Goal: Task Accomplishment & Management: Manage account settings

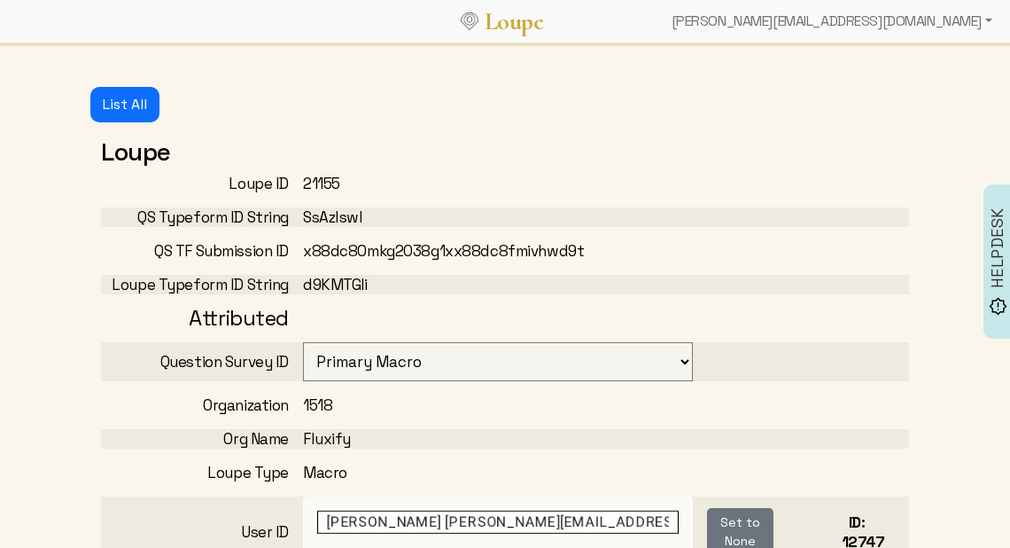
select select "3001"
select select "1: CLOSED"
select select "1: PROCESSING"
select select "3: MIN_ADVISORS_INVITED"
select select "1: FLAGGED_TO_START_SYNTH"
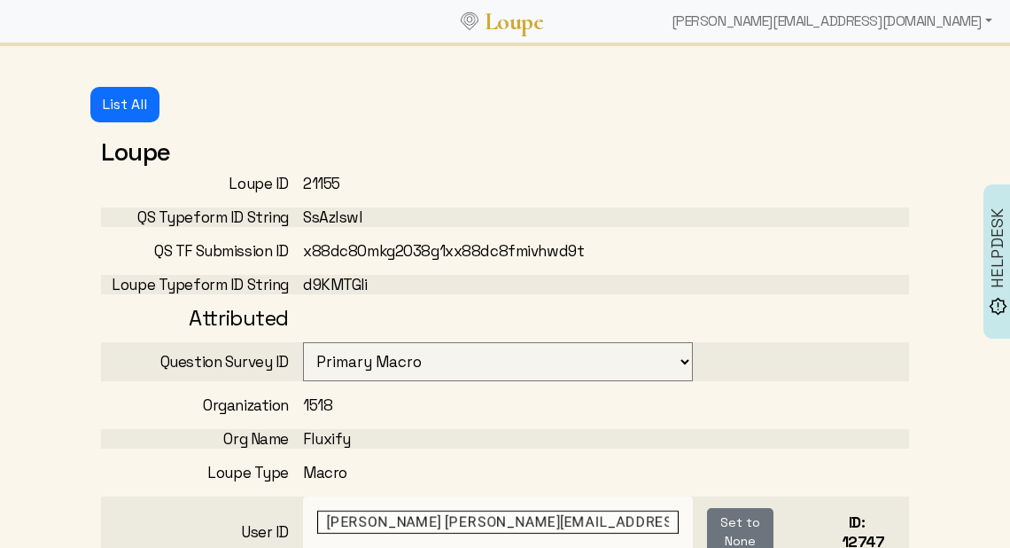
scroll to position [112, 0]
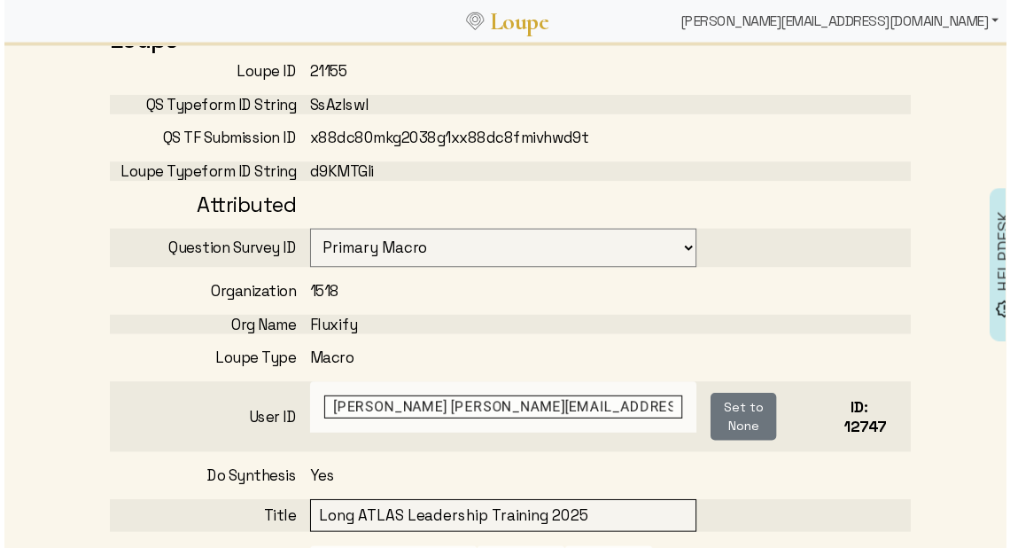
click at [877, 18] on div "[PERSON_NAME][EMAIL_ADDRESS][DOMAIN_NAME]" at bounding box center [842, 21] width 335 height 35
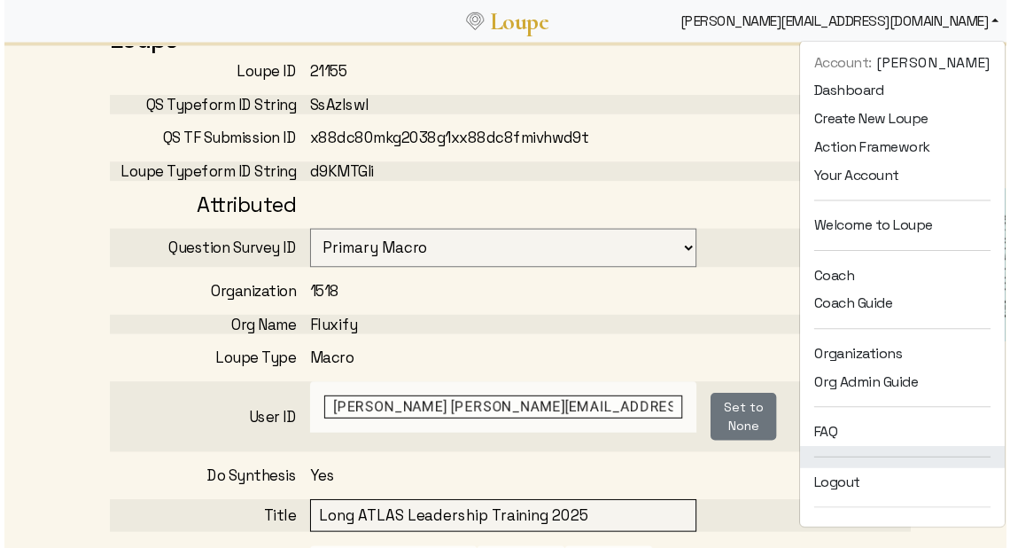
scroll to position [279, 0]
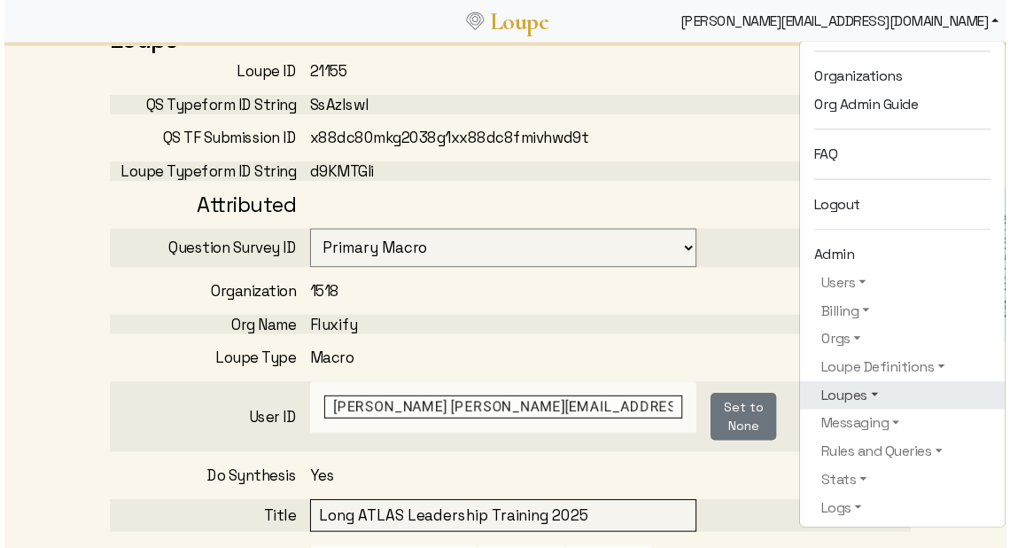
click at [847, 395] on link "Loupes" at bounding box center [906, 398] width 178 height 21
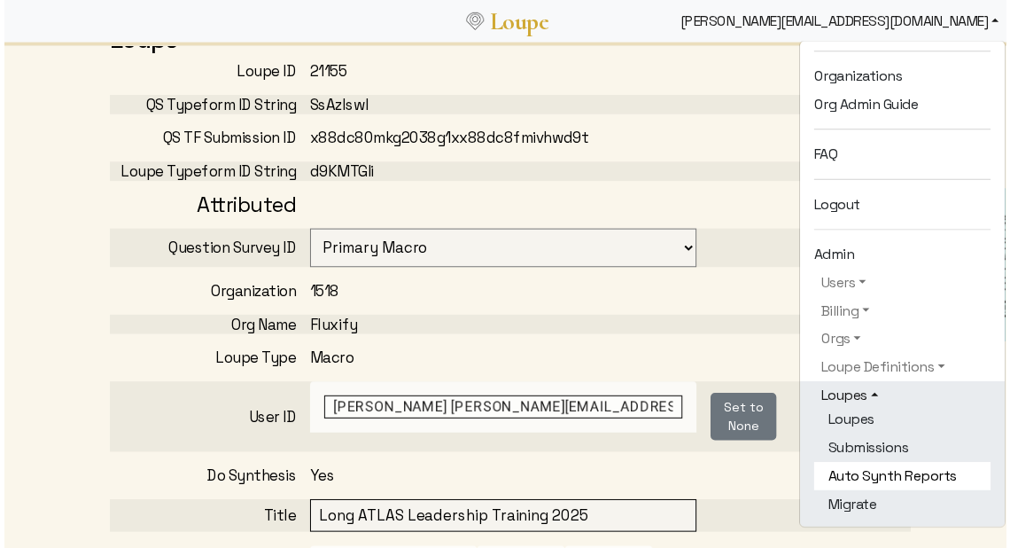
click at [864, 466] on link "Auto Synth Reports" at bounding box center [906, 480] width 178 height 28
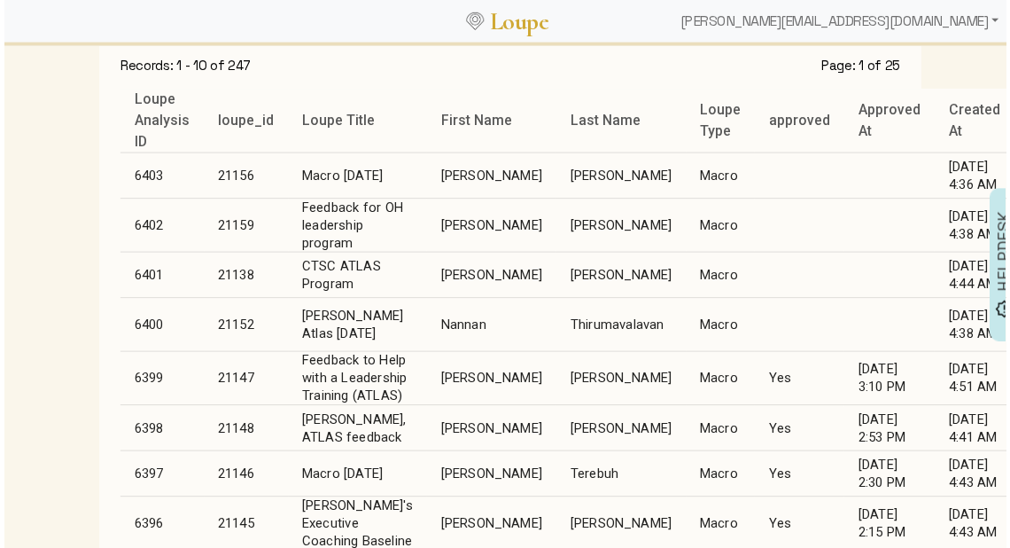
scroll to position [199, 0]
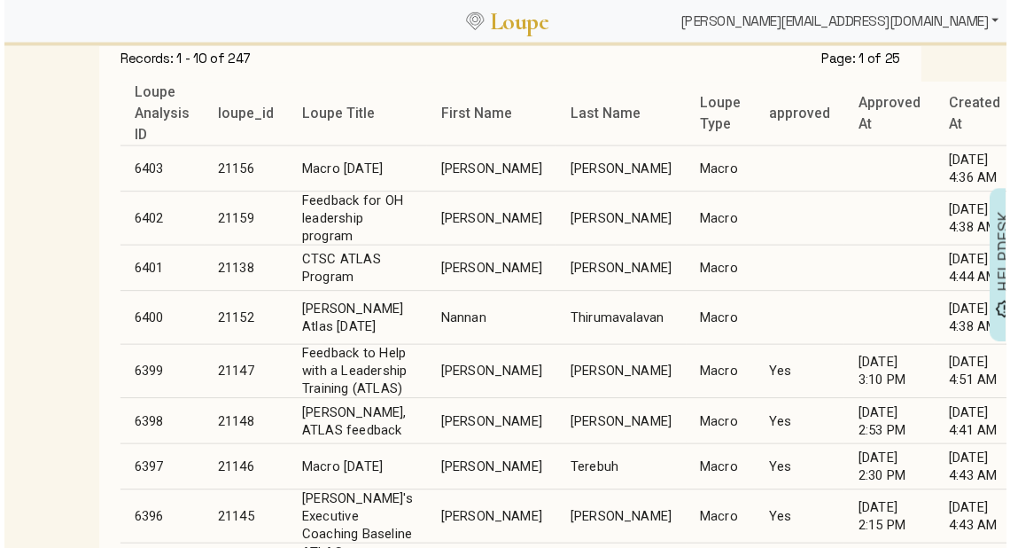
click at [870, 19] on div "[PERSON_NAME][EMAIL_ADDRESS][DOMAIN_NAME]" at bounding box center [842, 21] width 335 height 35
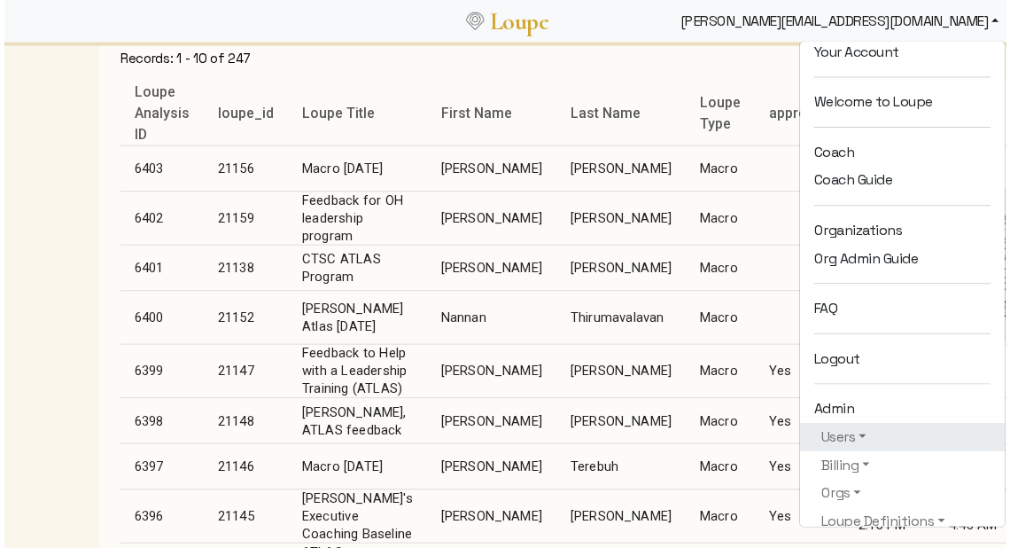
scroll to position [201, 0]
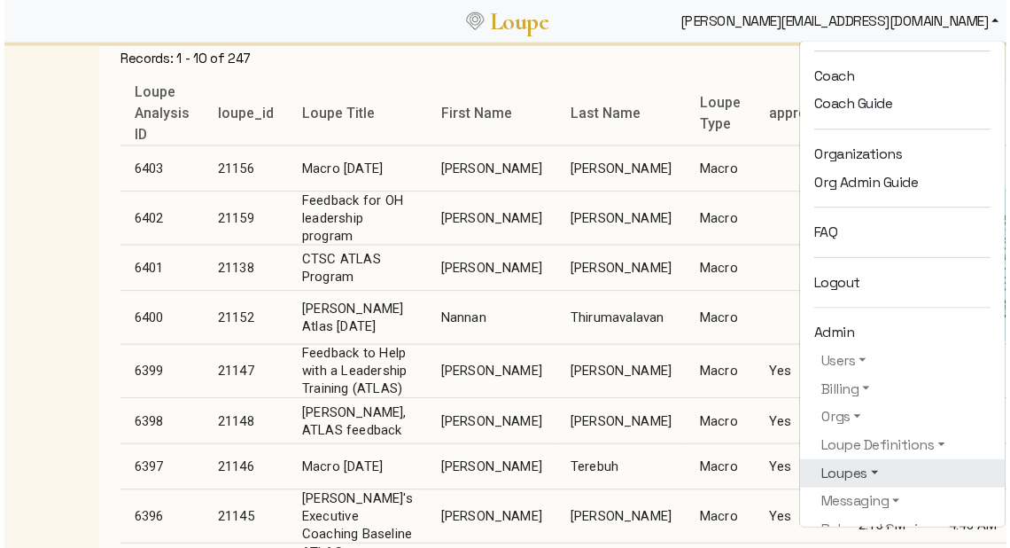
click at [842, 472] on link "Loupes" at bounding box center [906, 476] width 178 height 21
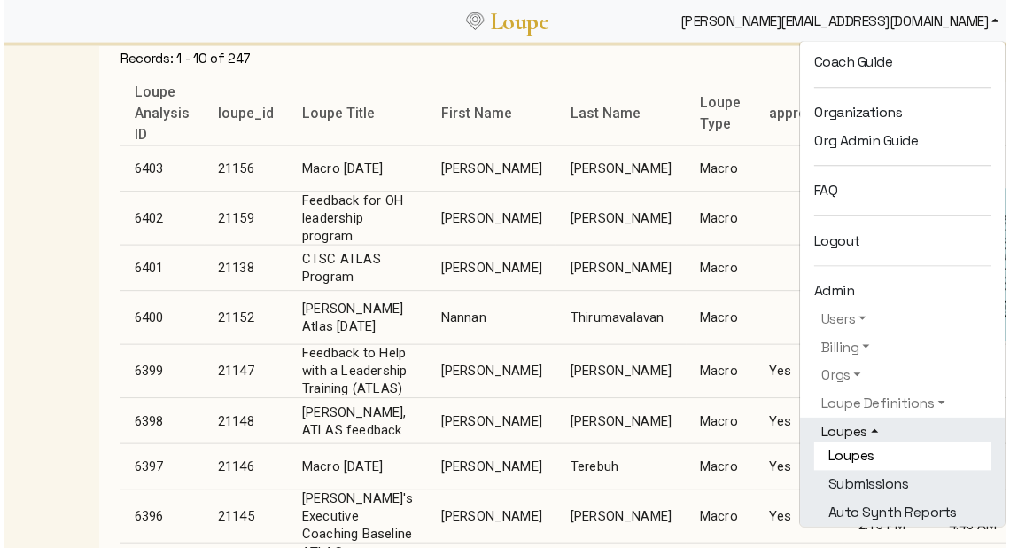
scroll to position [315, 0]
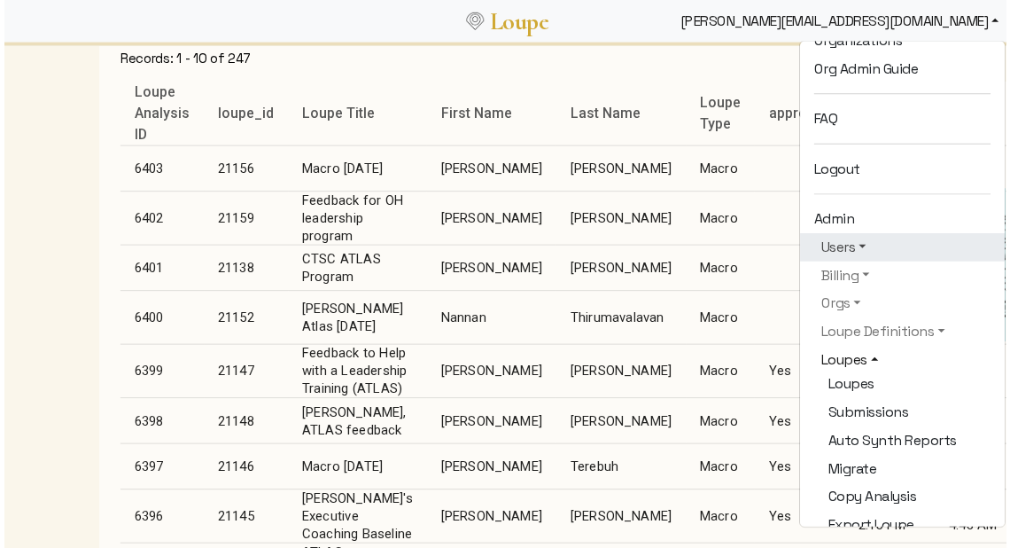
click at [844, 253] on link "Users" at bounding box center [906, 248] width 178 height 21
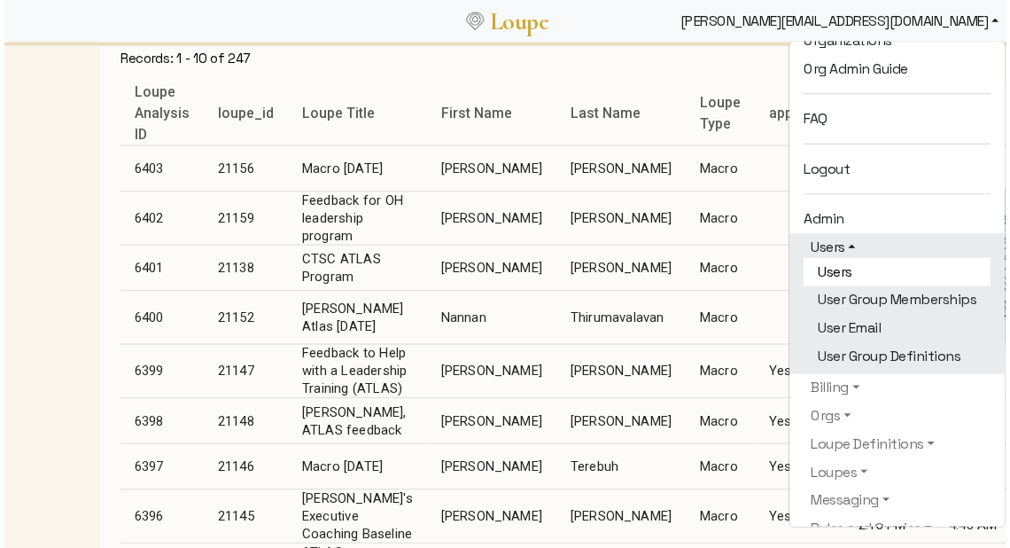
click at [840, 277] on link "Users" at bounding box center [900, 274] width 189 height 28
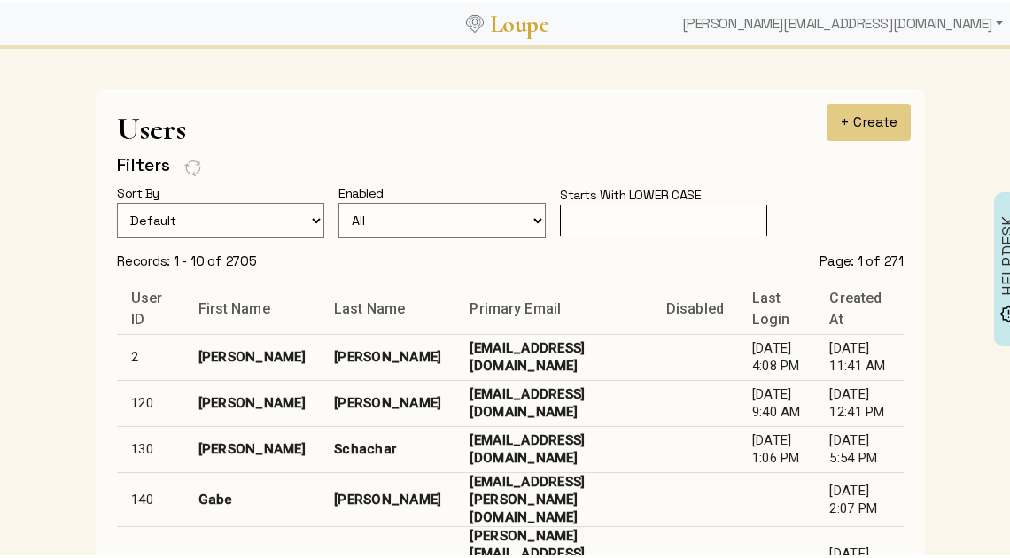
click at [608, 212] on input "text" at bounding box center [663, 218] width 207 height 33
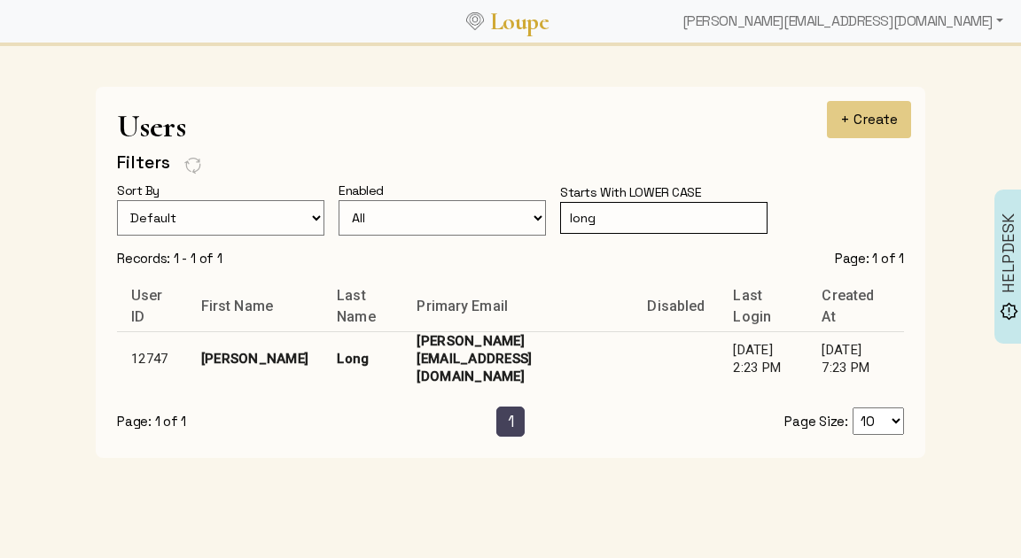
type input "long"
click at [492, 341] on td "[PERSON_NAME][EMAIL_ADDRESS][DOMAIN_NAME]" at bounding box center [517, 358] width 230 height 54
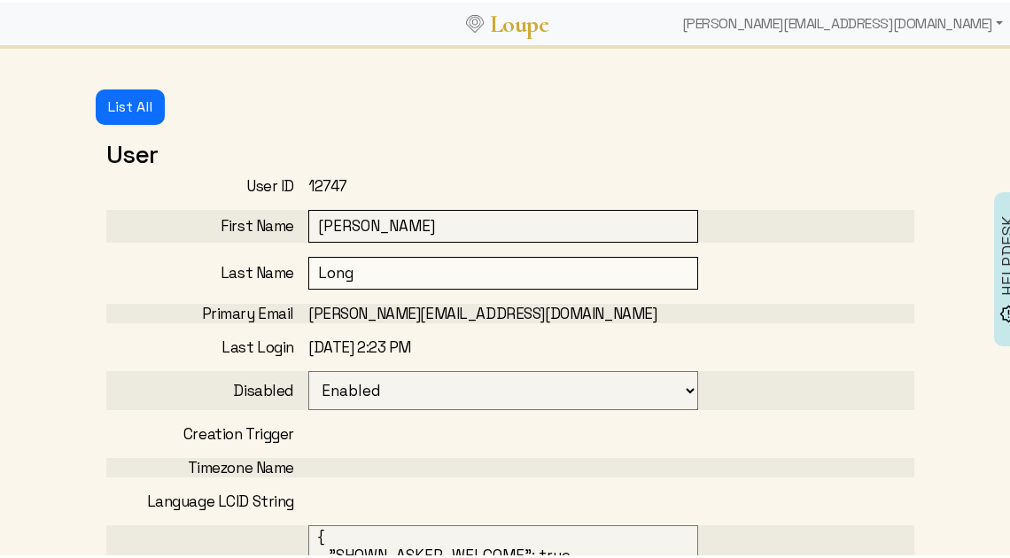
select select
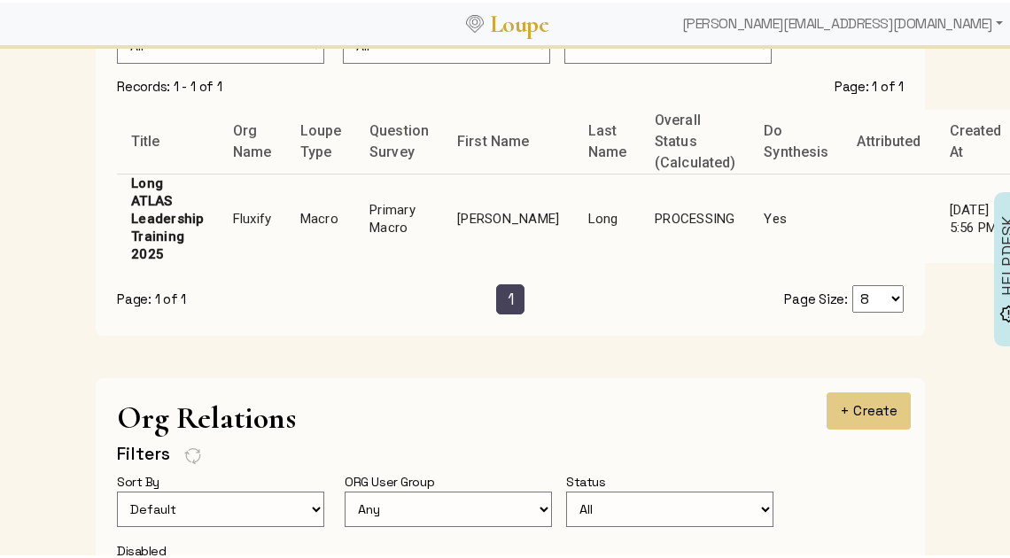
scroll to position [1324, 0]
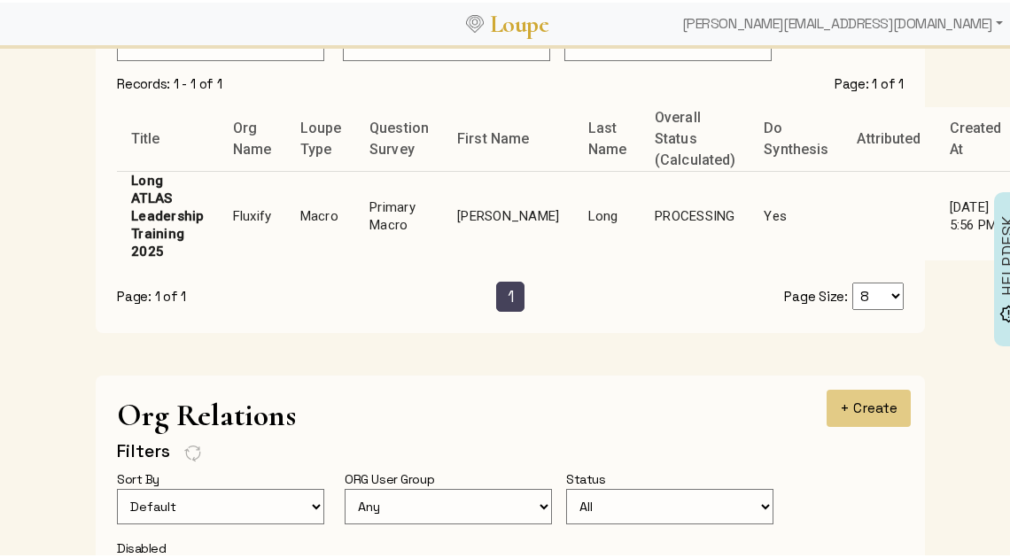
click at [378, 215] on td "Primary Macro" at bounding box center [399, 213] width 88 height 90
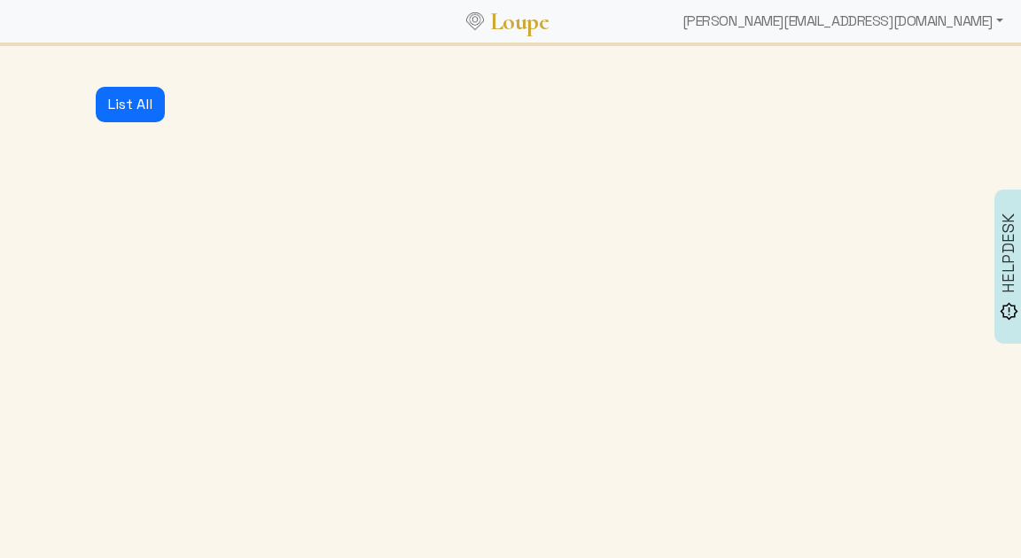
select select "3001"
select select "1: CLOSED"
select select "1: PROCESSING"
select select "3: MIN_ADVISORS_INVITED"
select select "1: FLAGGED_TO_START_SYNTH"
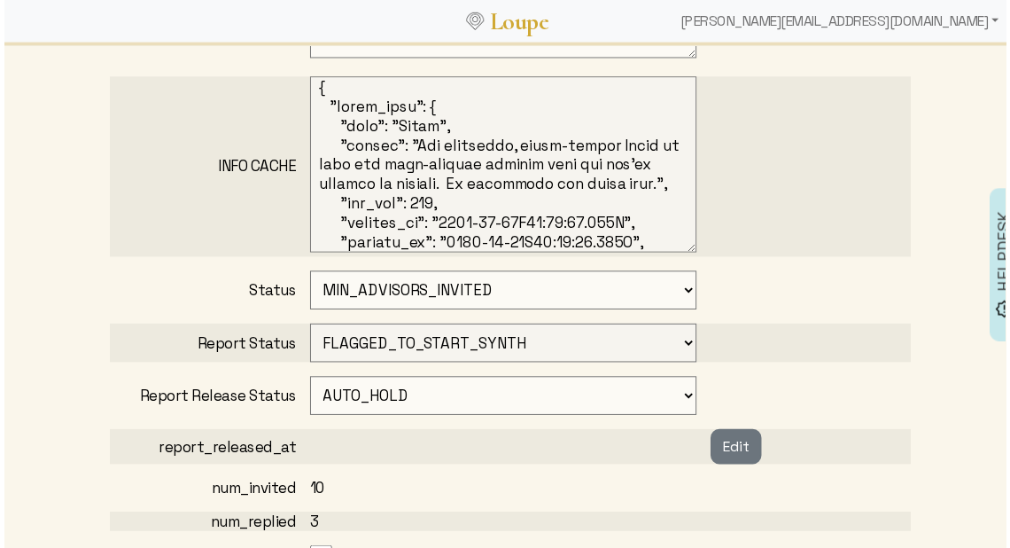
scroll to position [1238, 0]
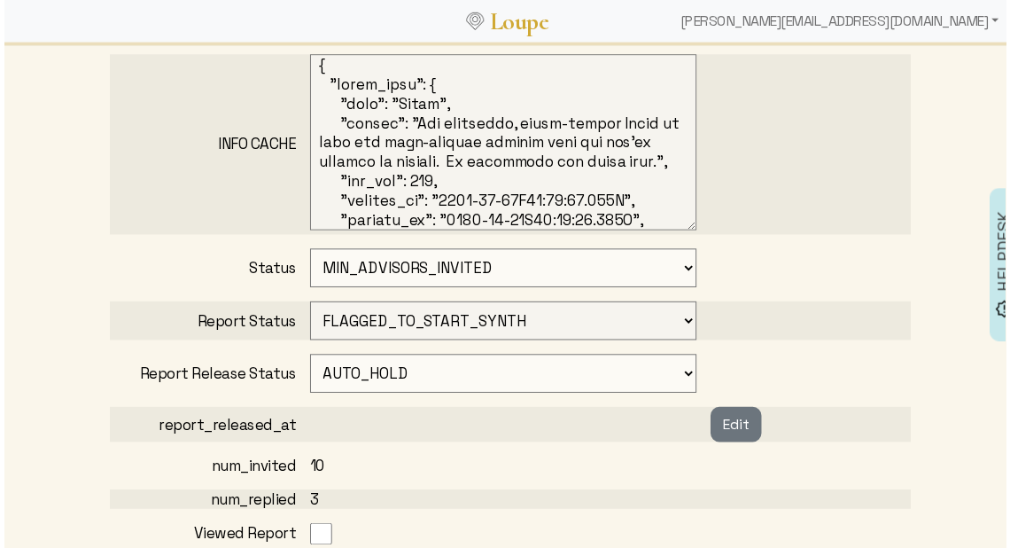
click at [664, 310] on select "NOT_STARTED FLAGGED_TO_START_SYNTH IN_PROGRESS ERROR GENERATED APPROVED" at bounding box center [503, 323] width 390 height 39
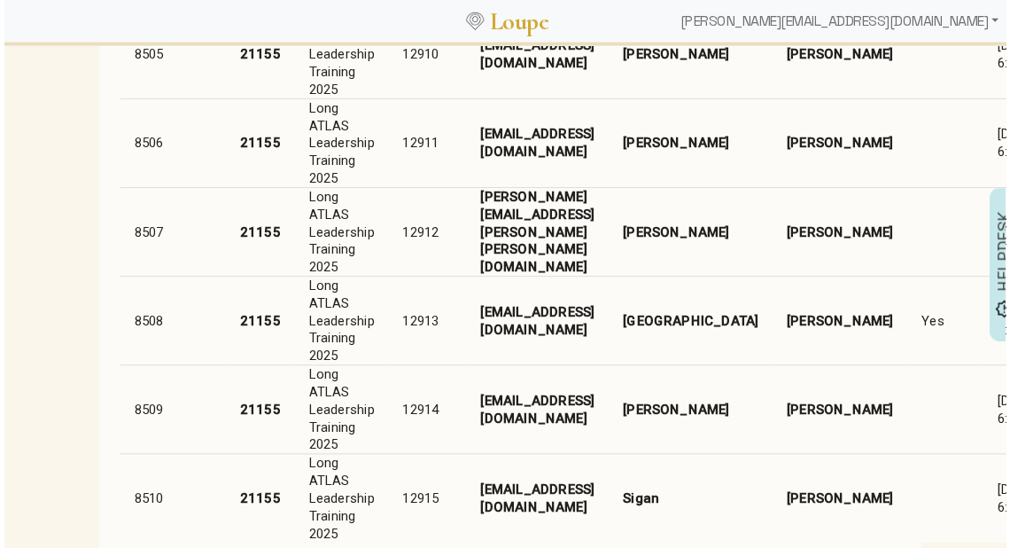
scroll to position [3169, 0]
